Goal: Complete application form

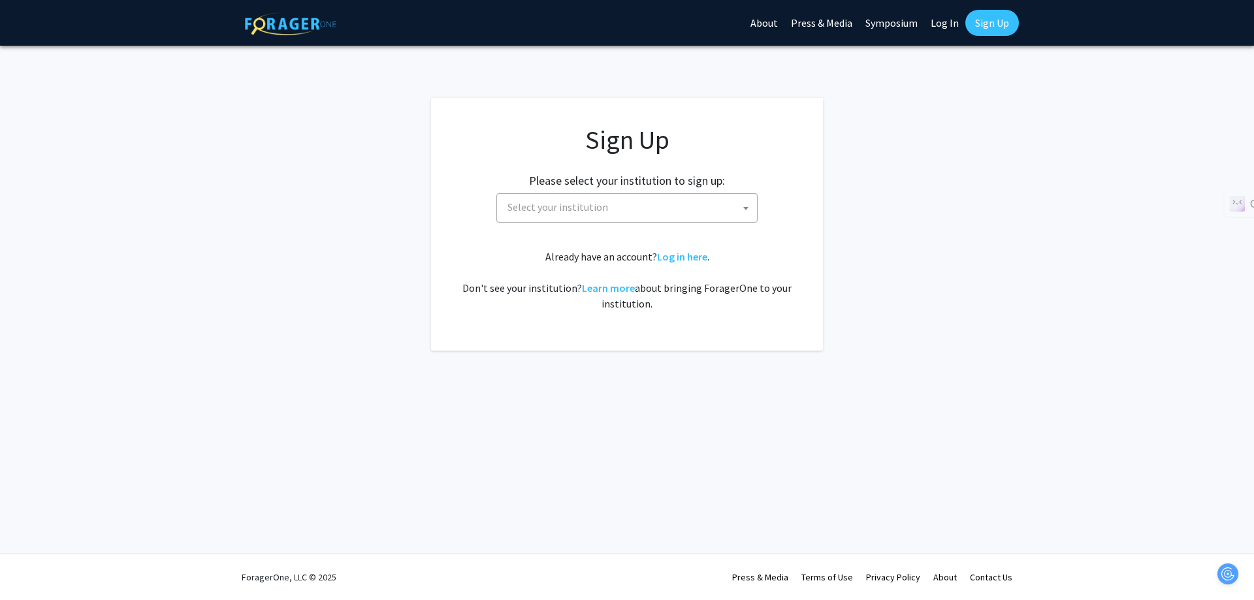
click at [649, 213] on span "Select your institution" at bounding box center [629, 207] width 255 height 27
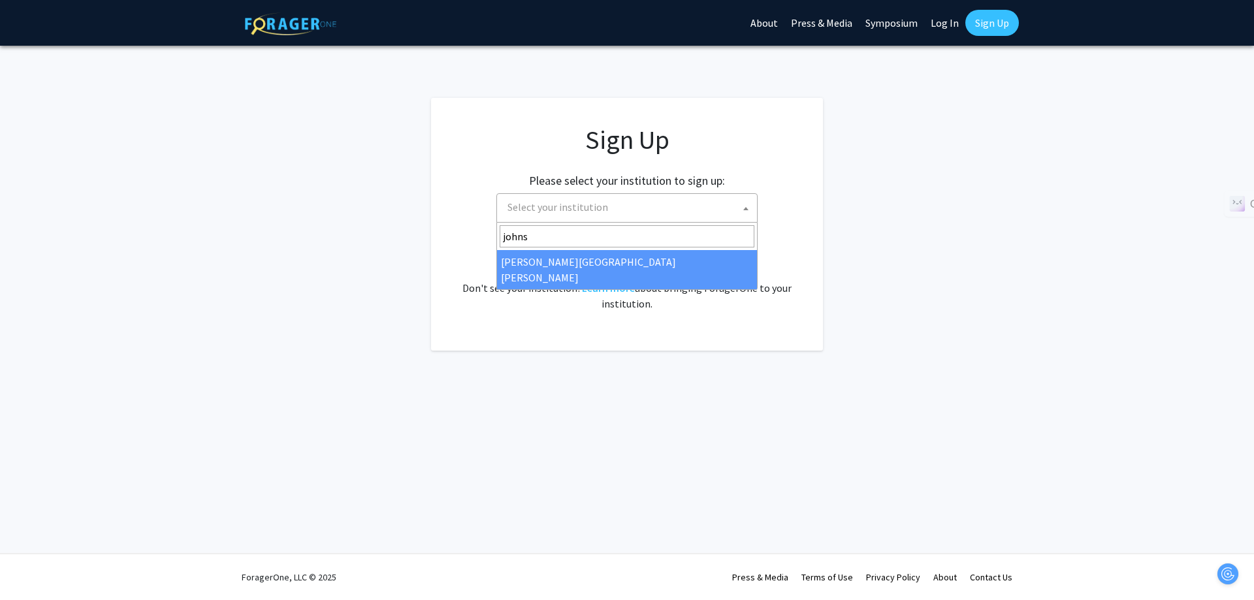
type input "johns"
select select "1"
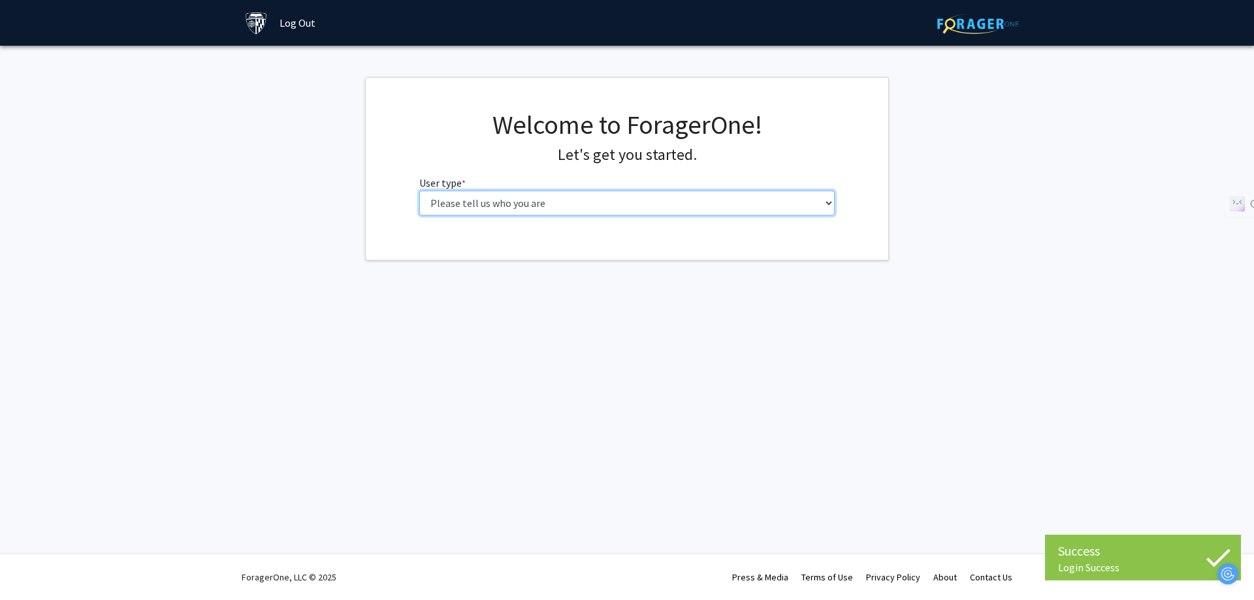
click at [526, 208] on select "Please tell us who you are Undergraduate Student Master's Student Doctoral Cand…" at bounding box center [627, 203] width 416 height 25
select select "3: doc"
click at [419, 191] on select "Please tell us who you are Undergraduate Student Master's Student Doctoral Cand…" at bounding box center [627, 203] width 416 height 25
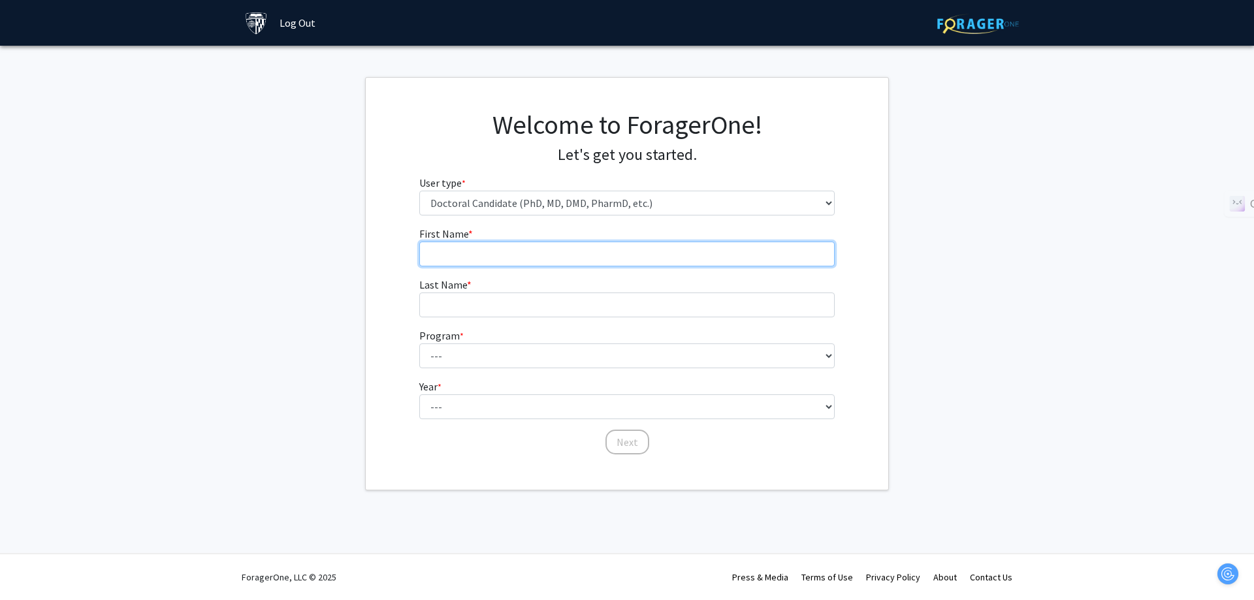
click at [588, 259] on input "First Name * required" at bounding box center [627, 254] width 416 height 25
type input "Angel"
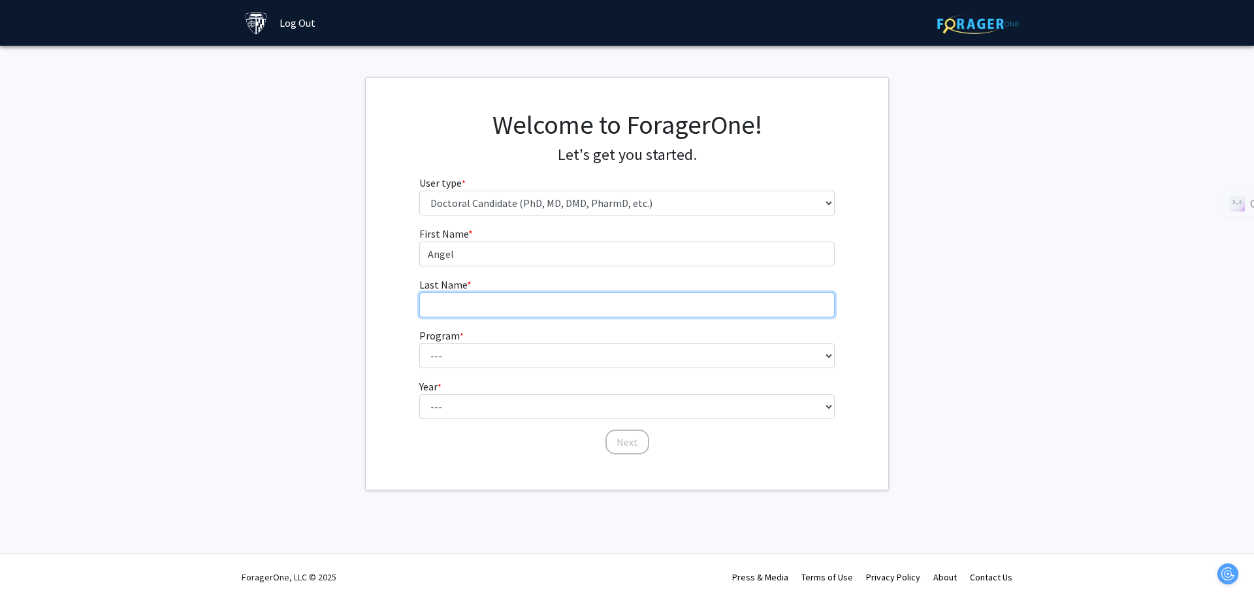
type input "[PERSON_NAME]"
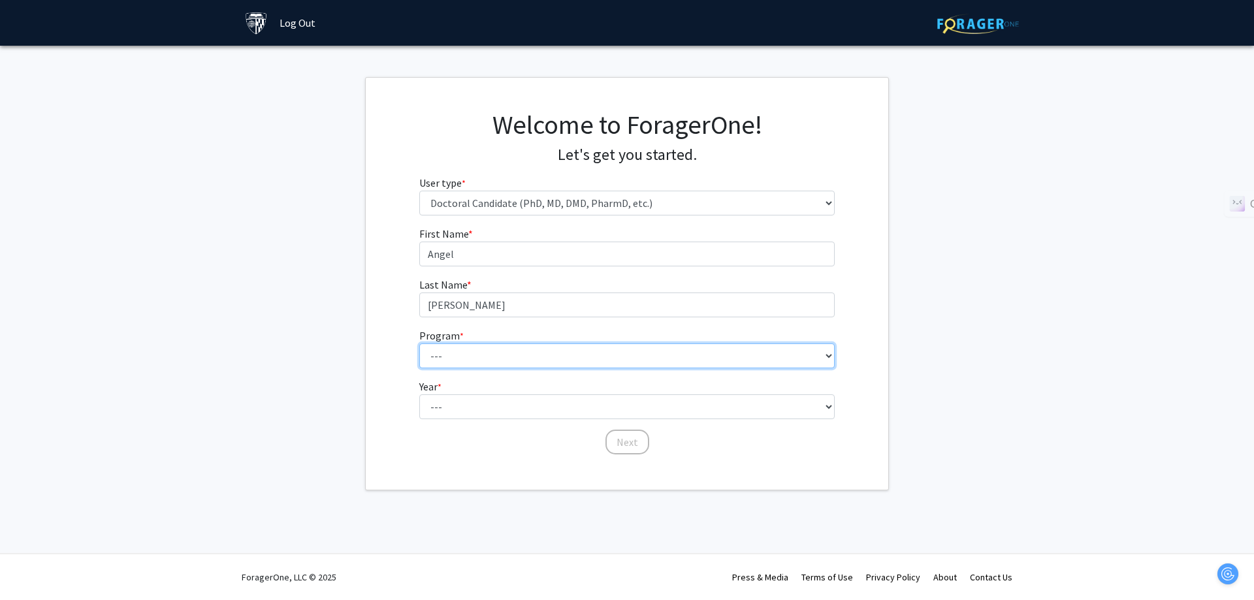
click at [545, 354] on select "--- Adult-Gerontological Acute Care Nurse Practitioner Adult-Gerontological Cri…" at bounding box center [627, 356] width 416 height 25
select select "39: 42"
click at [419, 344] on select "--- Adult-Gerontological Acute Care Nurse Practitioner Adult-Gerontological Cri…" at bounding box center [627, 356] width 416 height 25
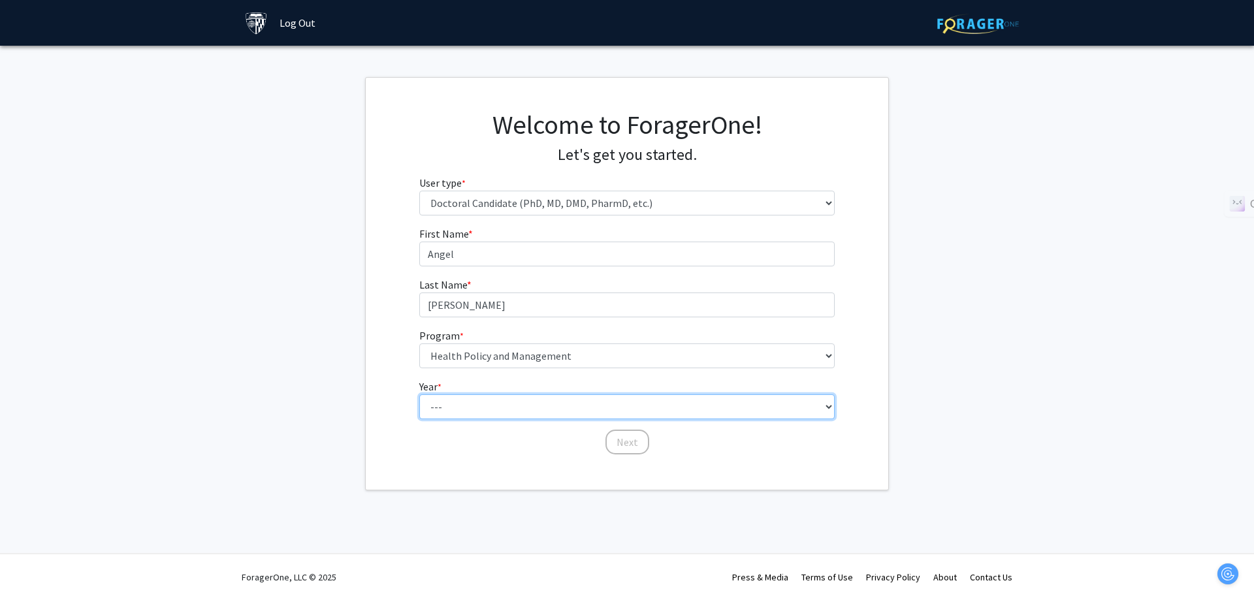
click at [473, 406] on select "--- First Year Second Year Third Year Fourth Year Fifth Year Sixth Year Seventh…" at bounding box center [627, 406] width 416 height 25
select select "3: third_year"
click at [419, 394] on select "--- First Year Second Year Third Year Fourth Year Fifth Year Sixth Year Seventh…" at bounding box center [627, 406] width 416 height 25
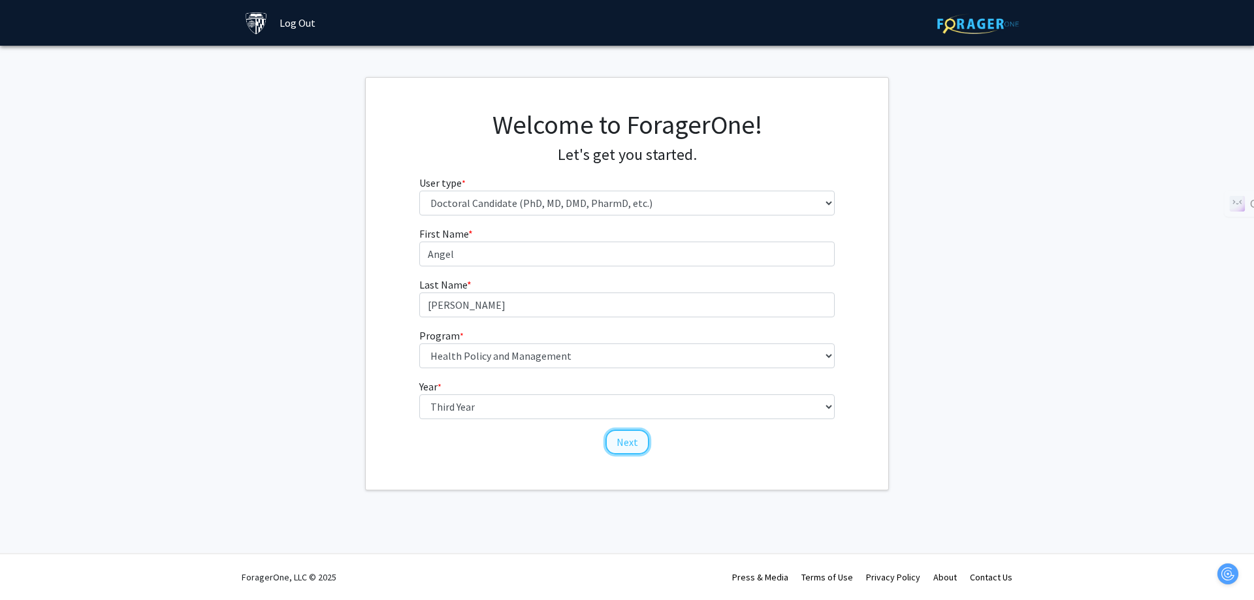
click at [630, 450] on button "Next" at bounding box center [627, 442] width 44 height 25
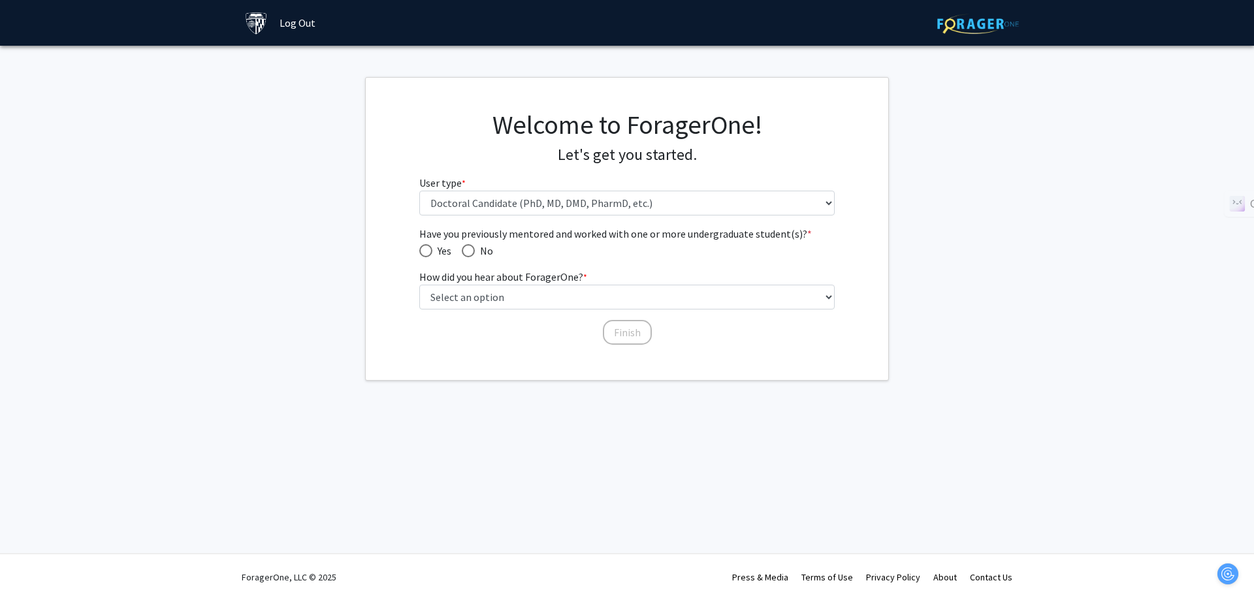
click at [470, 254] on span "Have you previously mentored and worked with one or more undergraduate student(…" at bounding box center [468, 250] width 13 height 13
click at [470, 254] on input "No" at bounding box center [468, 250] width 13 height 13
radio input "true"
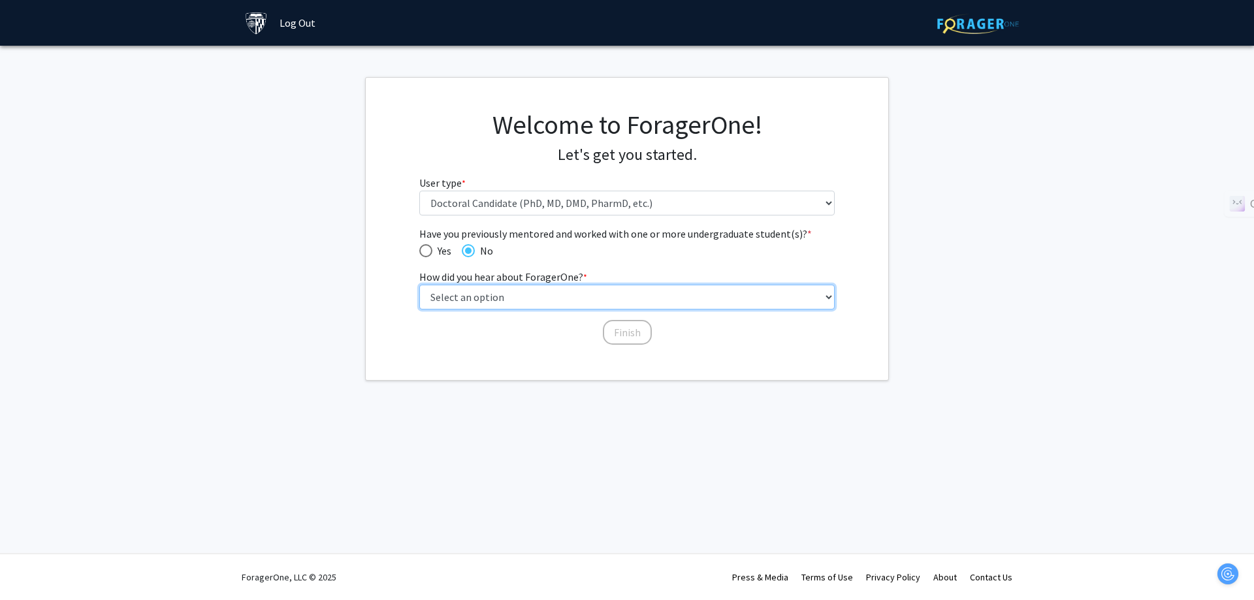
click at [501, 297] on select "Select an option Peer/student recommendation Faculty/staff recommendation Unive…" at bounding box center [627, 297] width 416 height 25
select select "3: university_website"
click at [419, 285] on select "Select an option Peer/student recommendation Faculty/staff recommendation Unive…" at bounding box center [627, 297] width 416 height 25
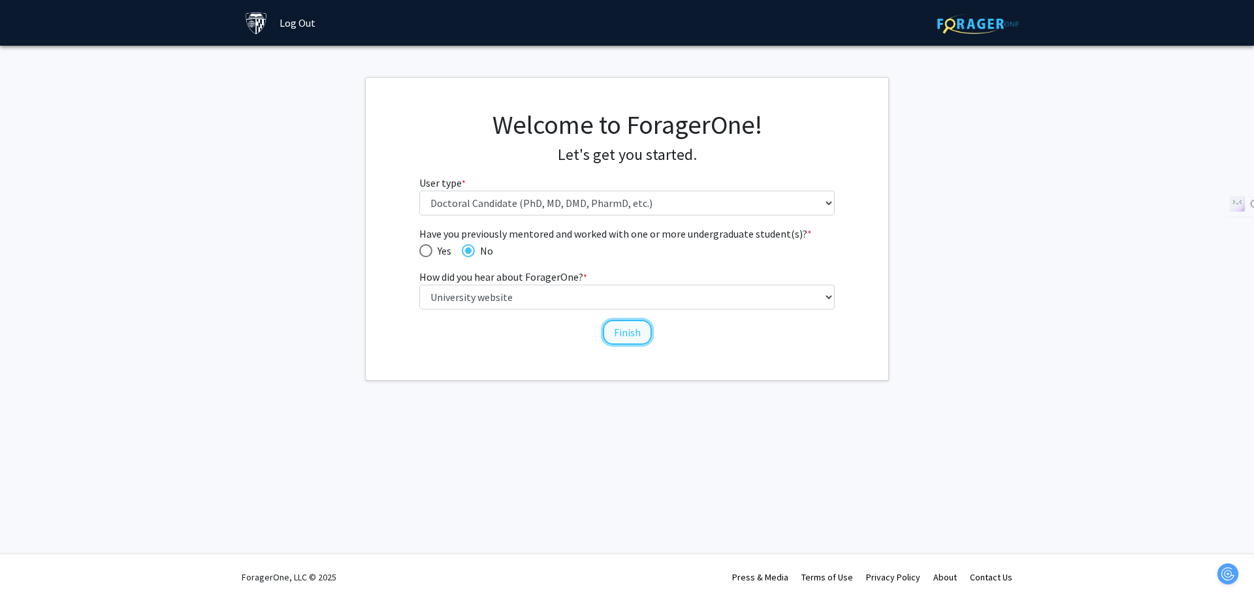
click at [634, 336] on button "Finish" at bounding box center [627, 332] width 49 height 25
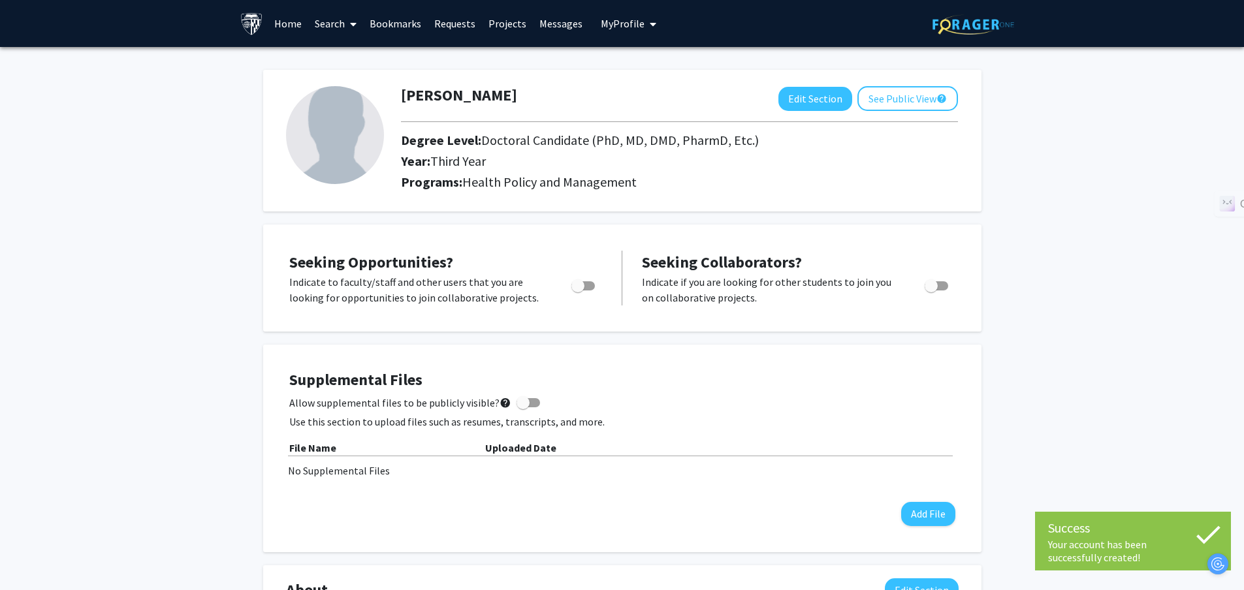
click at [581, 285] on span "Toggle" at bounding box center [577, 286] width 13 height 13
click at [578, 291] on input "Are you actively seeking opportunities?" at bounding box center [577, 291] width 1 height 1
checkbox input "true"
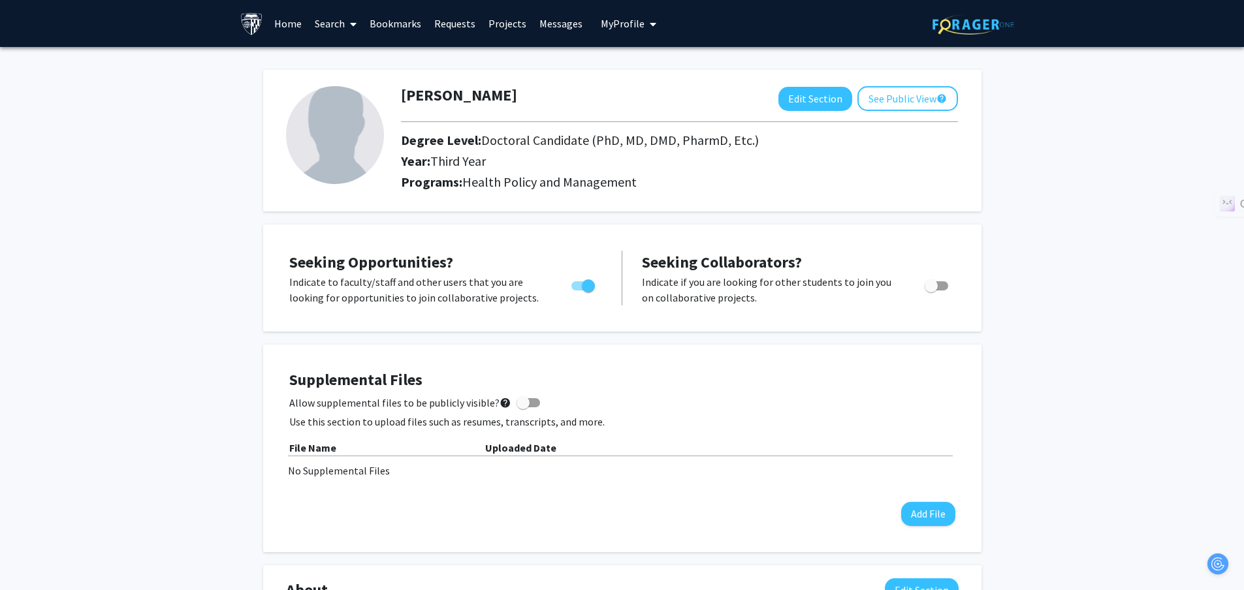
click at [930, 284] on span "Toggle" at bounding box center [931, 286] width 13 height 13
click at [931, 291] on input "Would you like to receive other student requests to work with you?" at bounding box center [931, 291] width 1 height 1
checkbox input "true"
click at [637, 24] on span "My Profile" at bounding box center [623, 23] width 44 height 13
